Goal: Task Accomplishment & Management: Manage account settings

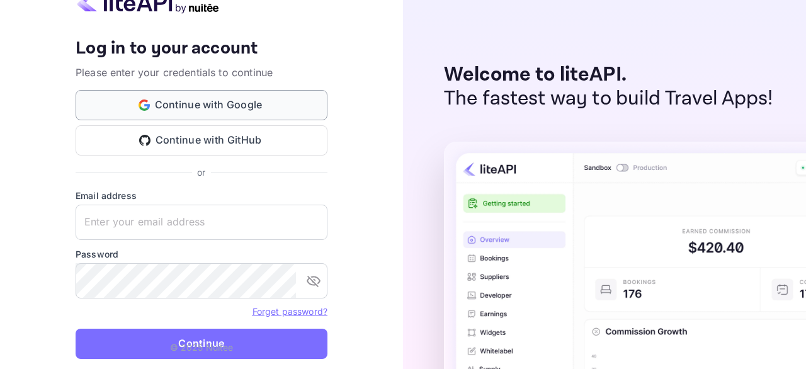
click at [212, 103] on button "Continue with Google" at bounding box center [202, 105] width 252 height 30
click at [139, 3] on img at bounding box center [148, 1] width 145 height 25
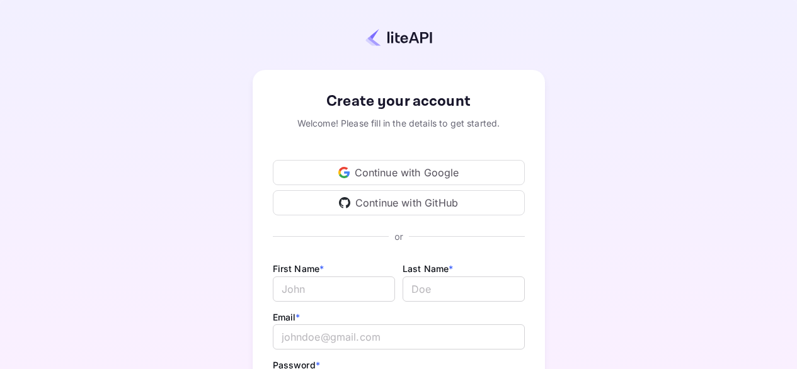
click at [390, 172] on div "Continue with Google" at bounding box center [399, 172] width 252 height 25
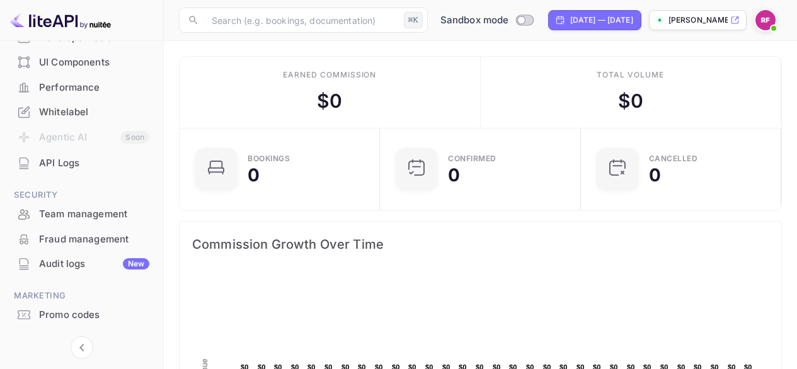
scroll to position [263, 0]
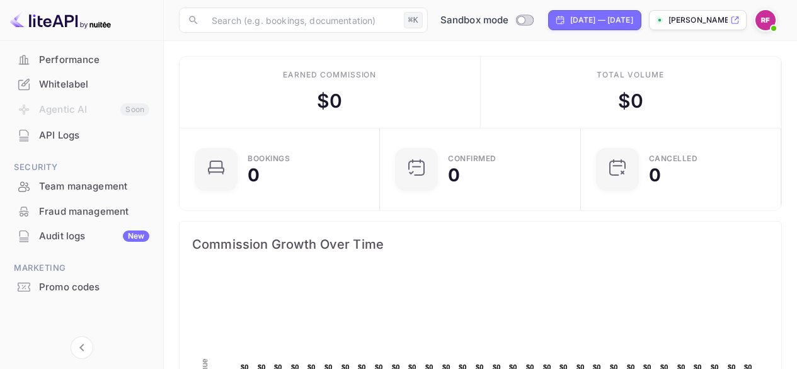
click at [766, 19] on img at bounding box center [765, 20] width 20 height 20
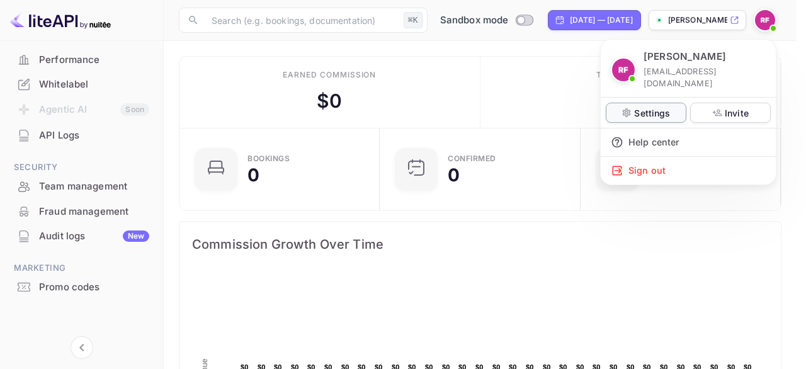
click at [644, 106] on p "Settings" at bounding box center [652, 112] width 36 height 13
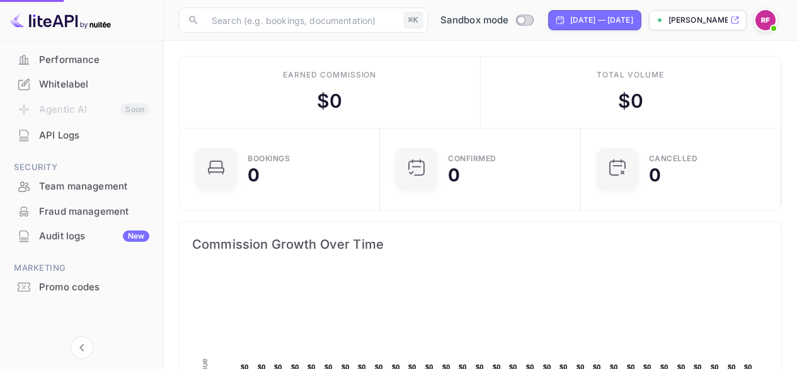
scroll to position [10, 9]
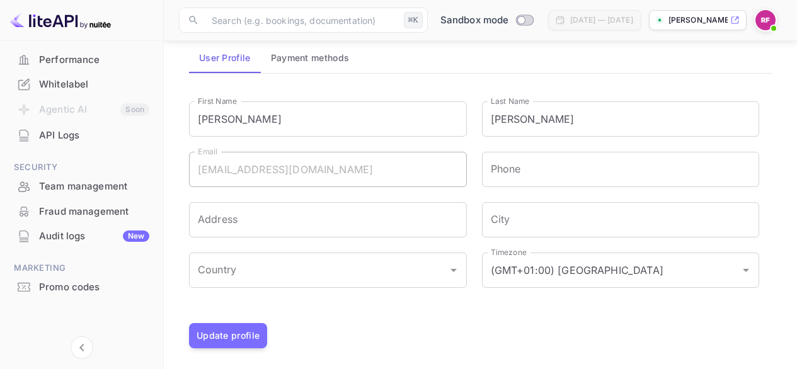
scroll to position [61, 0]
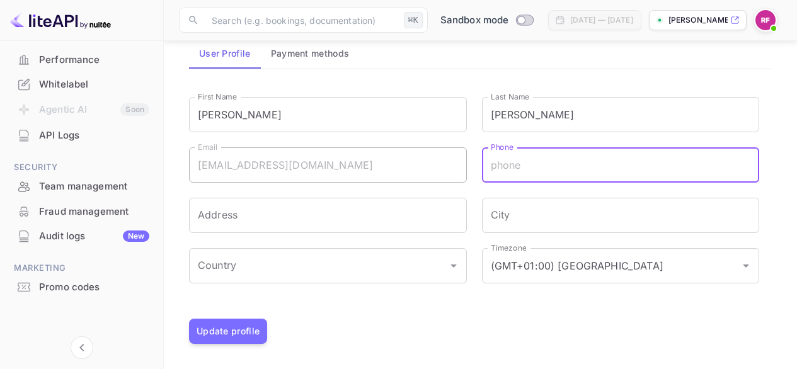
click at [546, 168] on input "Phone" at bounding box center [621, 164] width 278 height 35
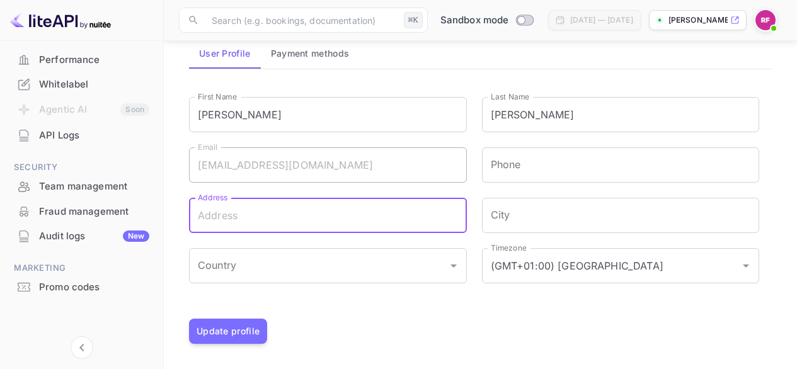
click at [241, 209] on input "Address" at bounding box center [328, 215] width 278 height 35
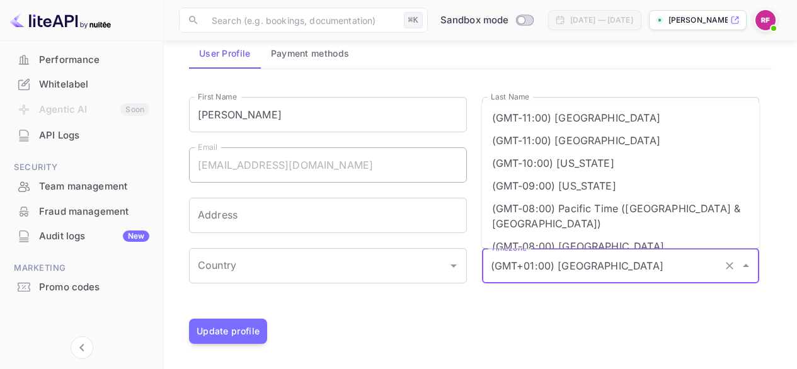
click at [557, 264] on input "(GMT+01:00) [GEOGRAPHIC_DATA]" at bounding box center [602, 266] width 231 height 24
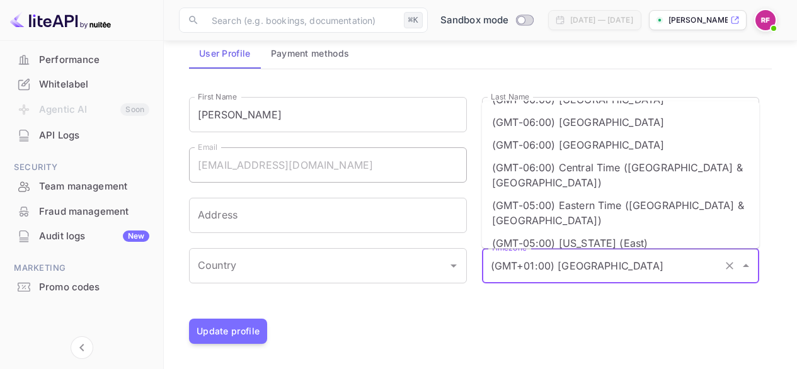
scroll to position [270, 0]
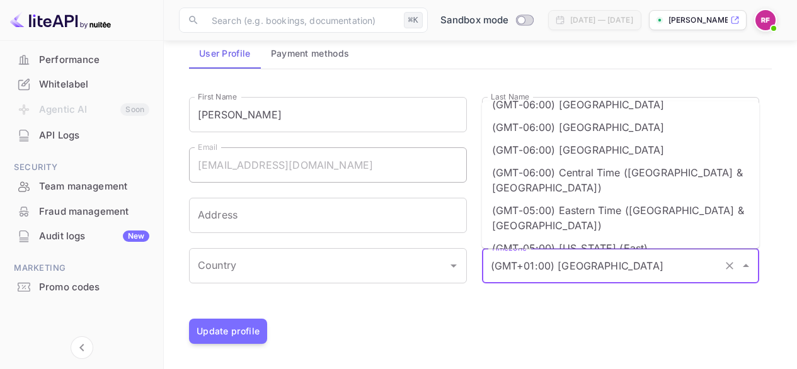
click at [669, 161] on li "(GMT-06:00) Central Time ([GEOGRAPHIC_DATA] & [GEOGRAPHIC_DATA])" at bounding box center [621, 180] width 278 height 38
type input "(GMT-06:00) Central Time ([GEOGRAPHIC_DATA] & [GEOGRAPHIC_DATA])"
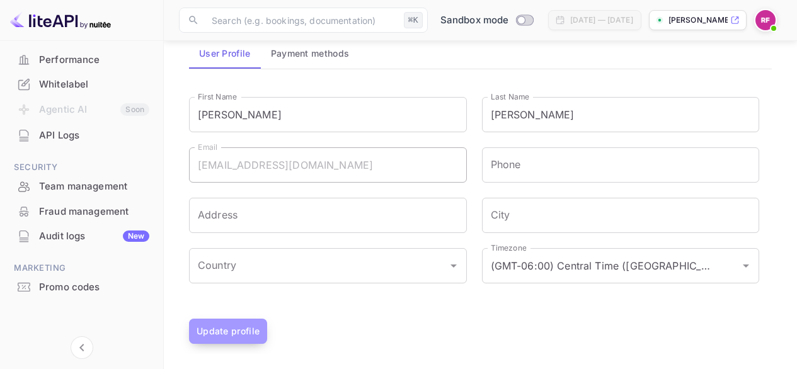
click at [220, 329] on button "Update profile" at bounding box center [228, 331] width 78 height 25
click at [55, 136] on div "API Logs" at bounding box center [94, 135] width 110 height 14
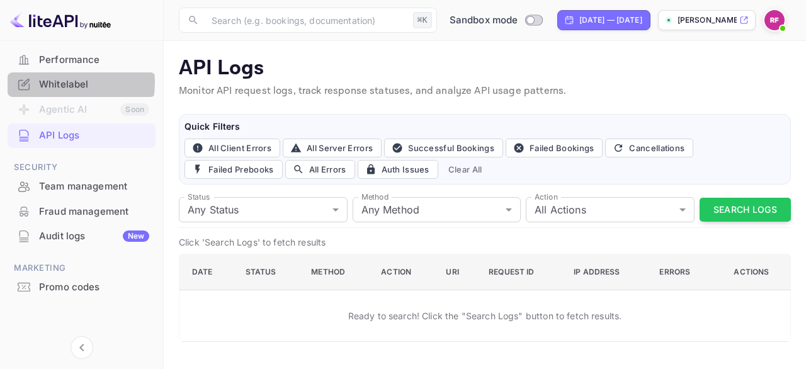
click at [57, 83] on div "Whitelabel" at bounding box center [94, 84] width 110 height 14
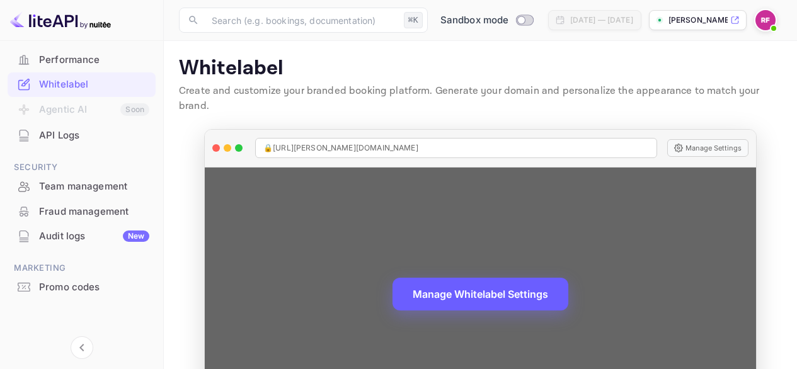
click at [479, 278] on button "Manage Whitelabel Settings" at bounding box center [480, 294] width 176 height 33
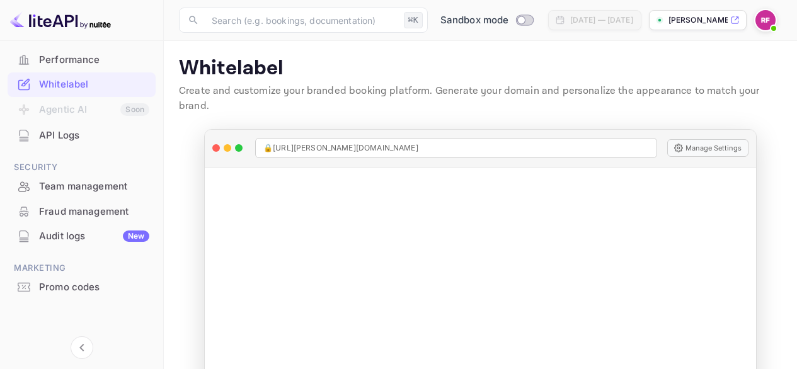
click at [56, 20] on img at bounding box center [60, 20] width 101 height 20
click at [84, 351] on icon "Collapse navigation" at bounding box center [81, 347] width 15 height 15
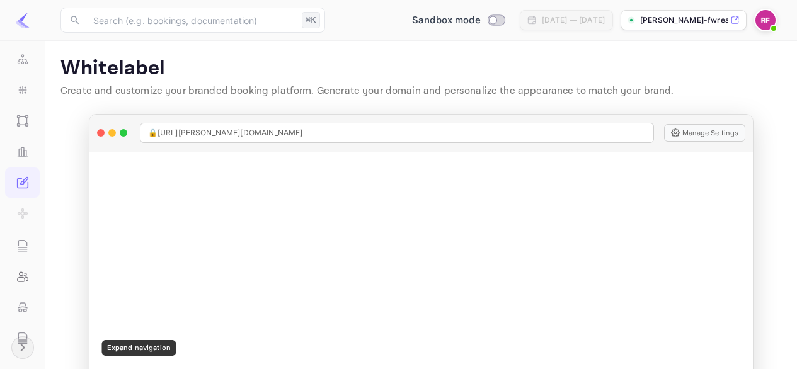
scroll to position [346, 0]
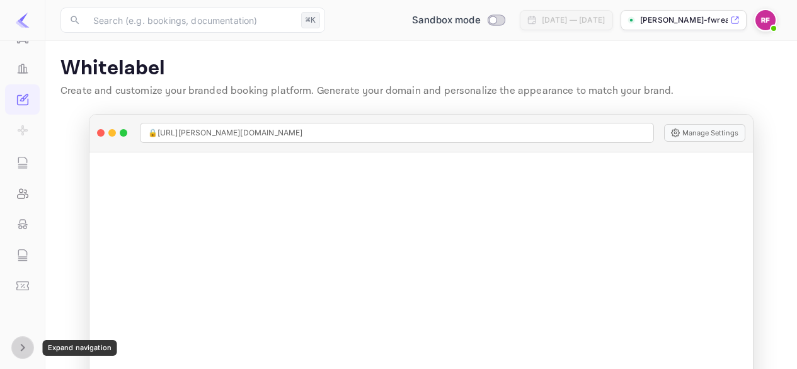
click at [23, 348] on icon "Expand navigation" at bounding box center [22, 348] width 4 height 8
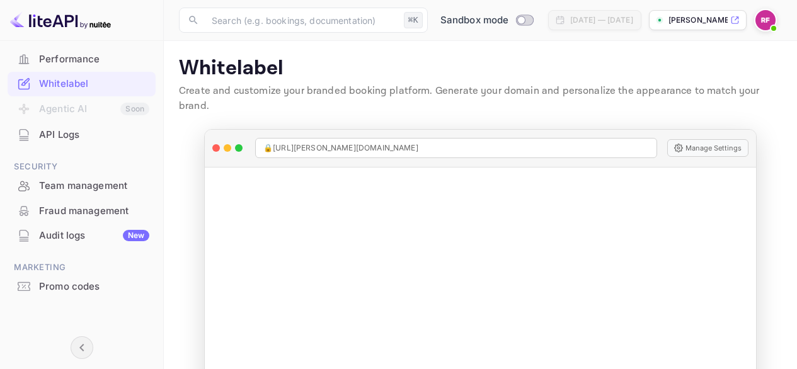
scroll to position [263, 0]
click at [706, 18] on p "[PERSON_NAME]-fwrea..." at bounding box center [697, 19] width 59 height 11
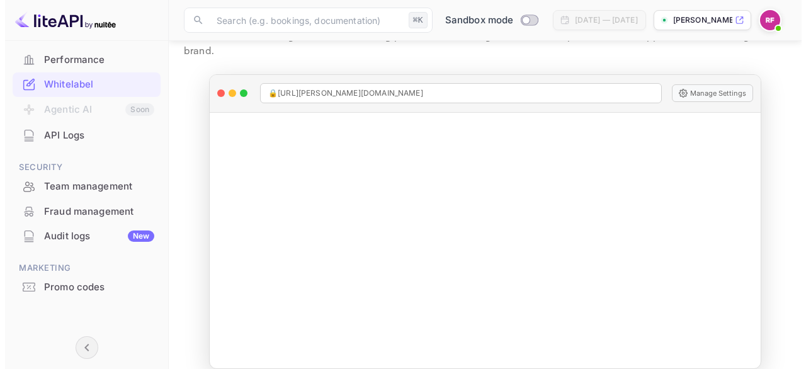
scroll to position [0, 0]
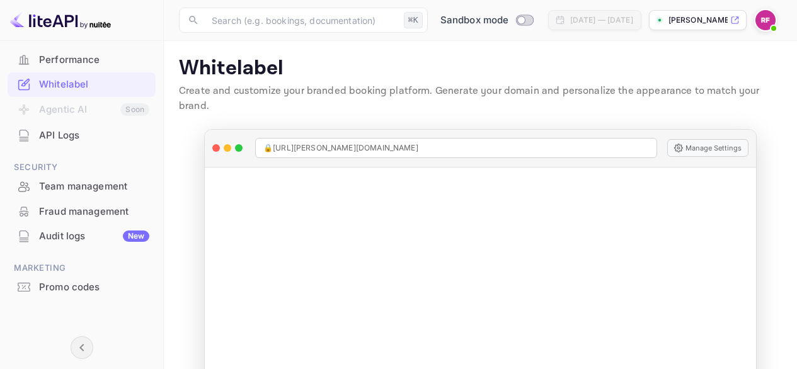
click at [767, 18] on img at bounding box center [765, 20] width 20 height 20
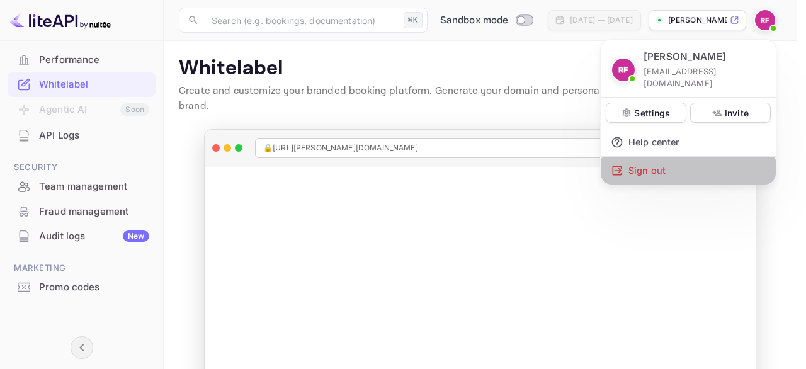
click at [646, 158] on div "Sign out" at bounding box center [688, 171] width 175 height 28
